Goal: Task Accomplishment & Management: Manage account settings

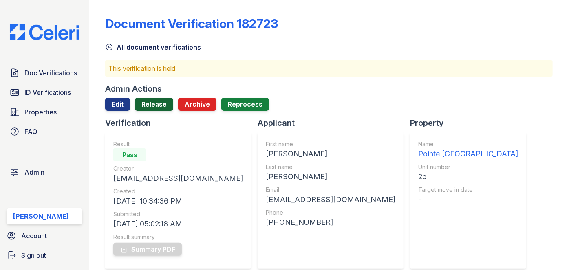
click at [153, 106] on link "Release" at bounding box center [154, 104] width 38 height 13
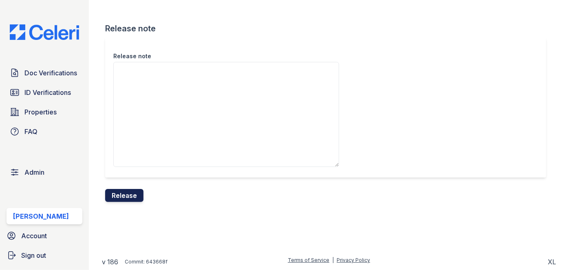
click at [124, 200] on button "Release" at bounding box center [124, 195] width 38 height 13
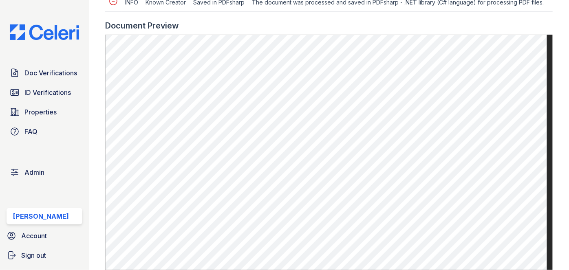
scroll to position [408, 0]
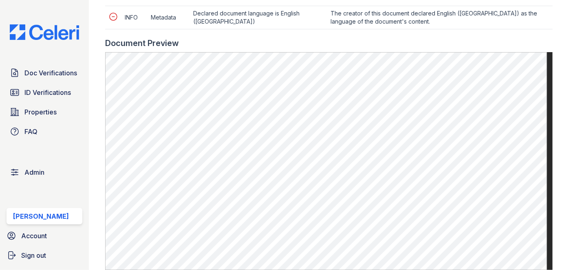
scroll to position [482, 0]
